Goal: Check status: Check status

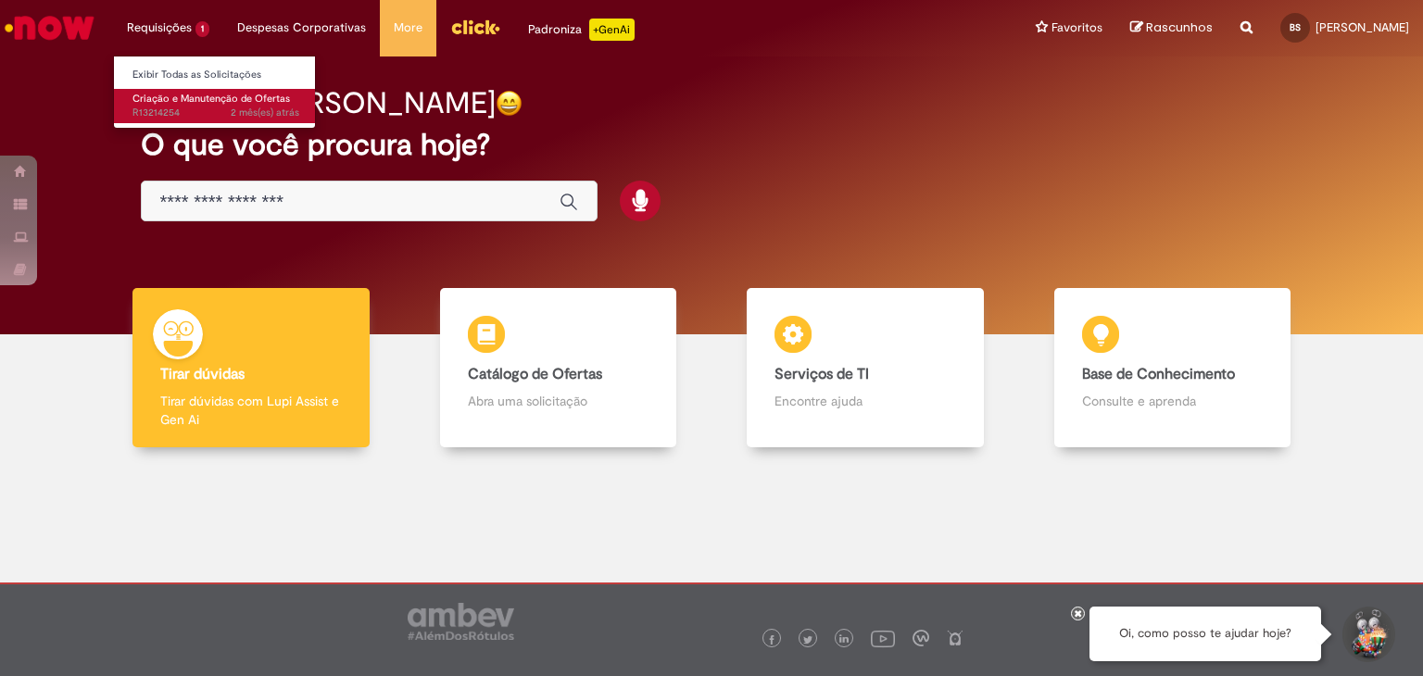
click at [192, 108] on span "2 mês(es) atrás 2 meses atrás R13214254" at bounding box center [215, 113] width 167 height 15
click at [233, 103] on span "Criação e Manutenção de Ofertas" at bounding box center [210, 99] width 157 height 14
drag, startPoint x: 203, startPoint y: 77, endPoint x: 208, endPoint y: 90, distance: 13.8
click at [208, 56] on li "Requisições 1 Exibir Todas as Solicitações Criação e Manutenção de Ofertas 2 mê…" at bounding box center [168, 28] width 110 height 56
click at [209, 94] on span "Criação e Manutenção de Ofertas" at bounding box center [210, 99] width 157 height 14
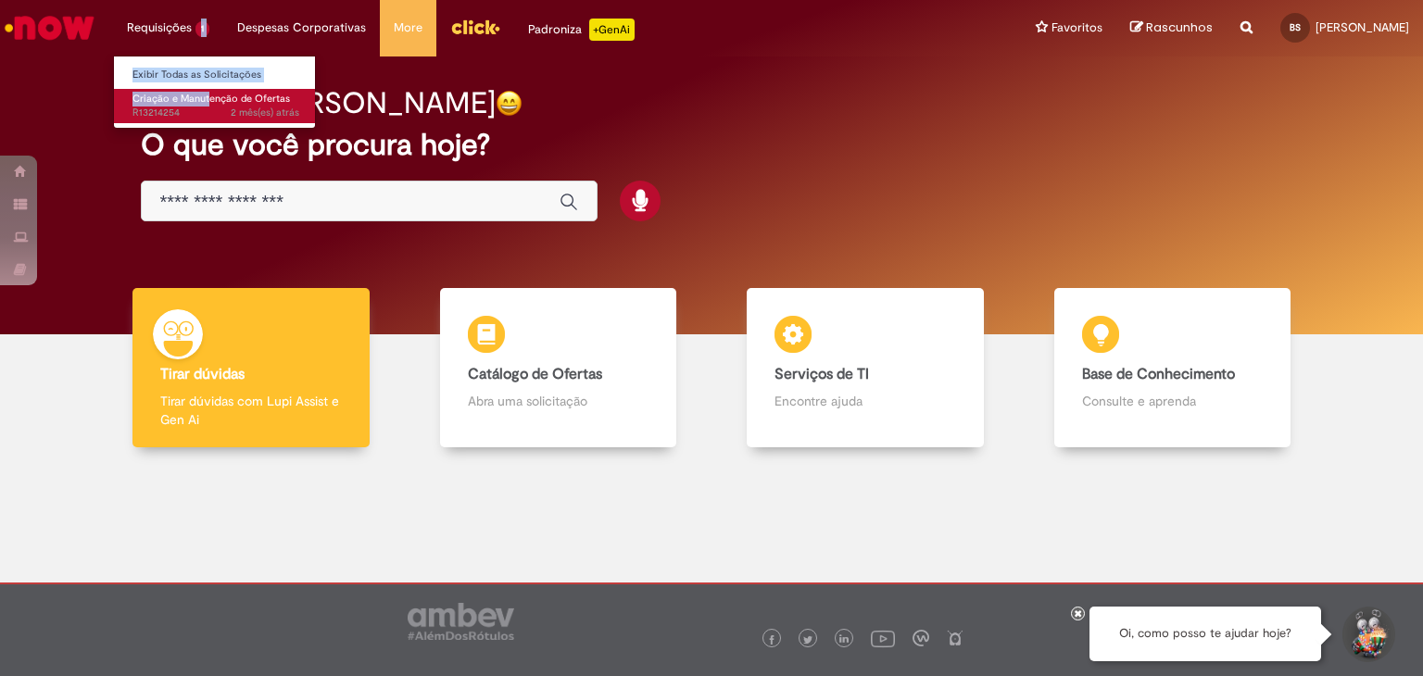
click at [211, 94] on span "Criação e Manutenção de Ofertas" at bounding box center [210, 99] width 157 height 14
click at [268, 103] on span "Criação e Manutenção de Ofertas" at bounding box center [210, 99] width 157 height 14
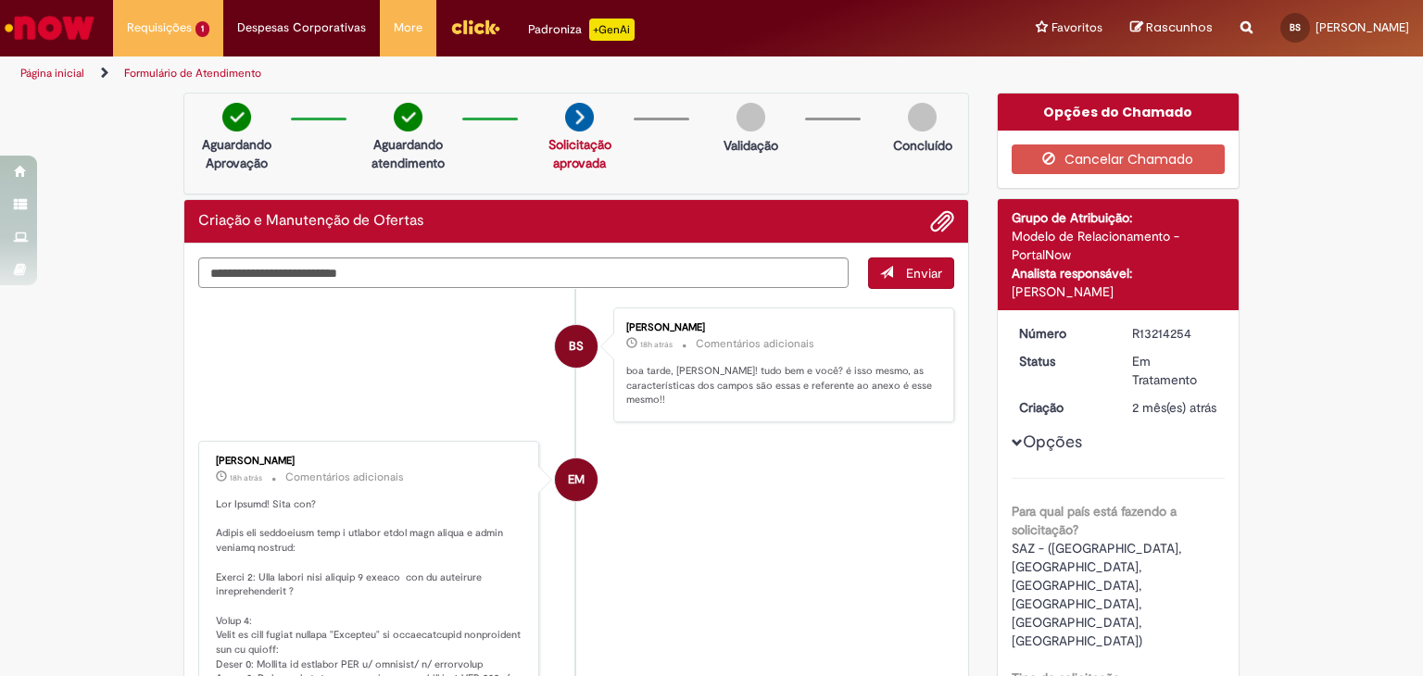
click at [676, 66] on ul "Página inicial Formulário de Atendimento" at bounding box center [474, 74] width 921 height 34
click at [734, 33] on div "Requisições 1 Exibir Todas as Solicitações Criação e Manutenção de Ofertas 2 mê…" at bounding box center [761, 28] width 1324 height 57
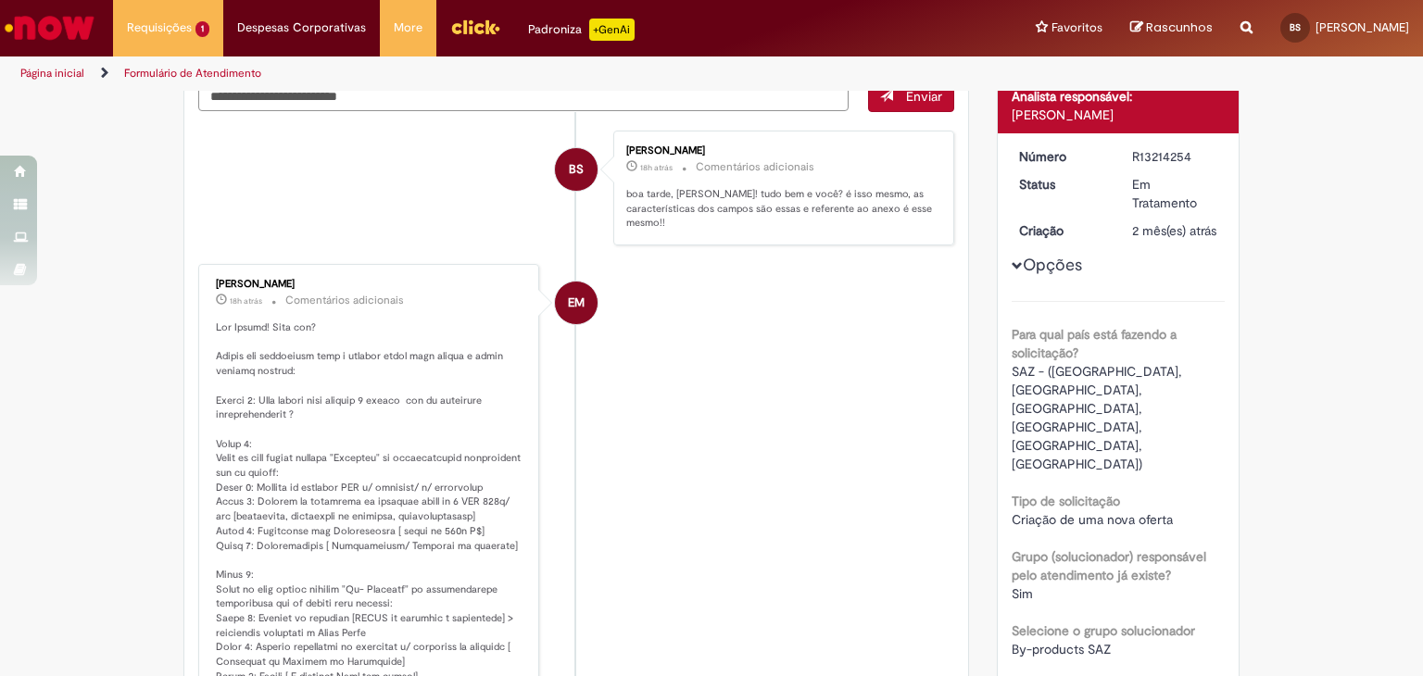
scroll to position [185, 0]
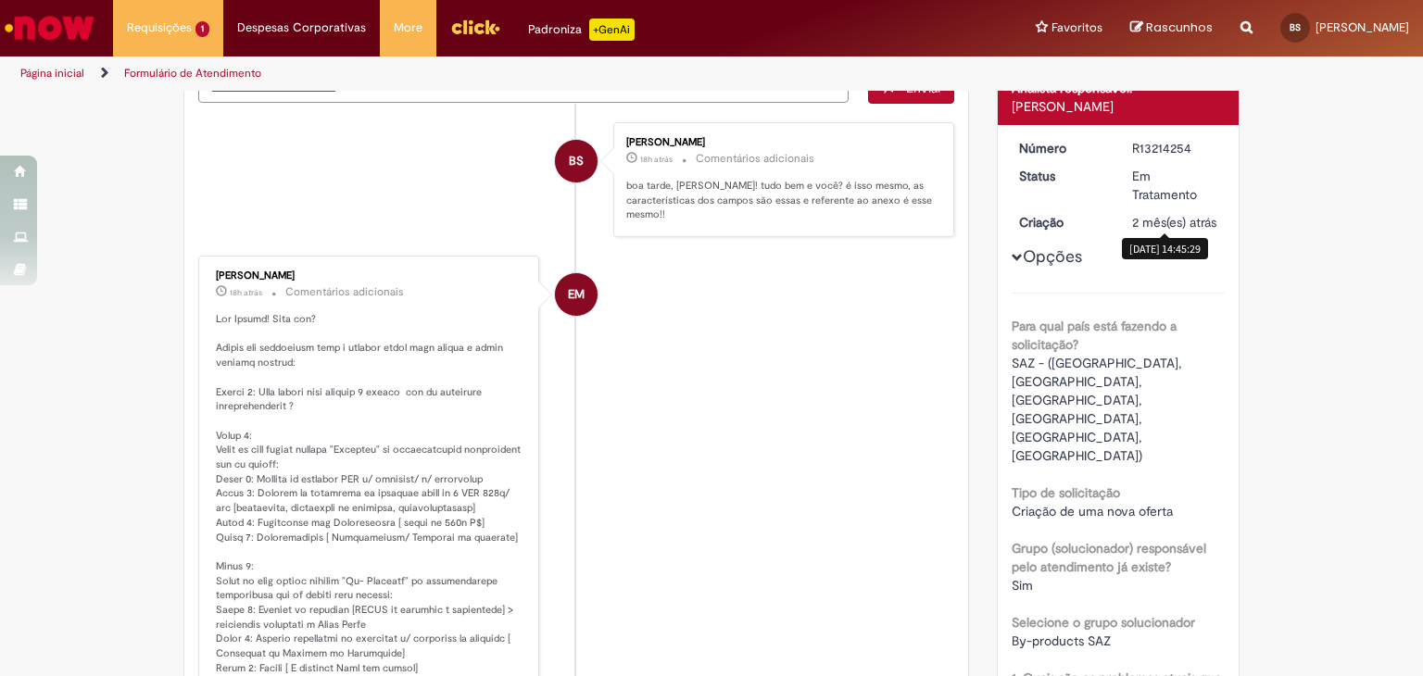
click at [1157, 220] on span "2 mês(es) atrás" at bounding box center [1174, 222] width 84 height 17
